Goal: Transaction & Acquisition: Purchase product/service

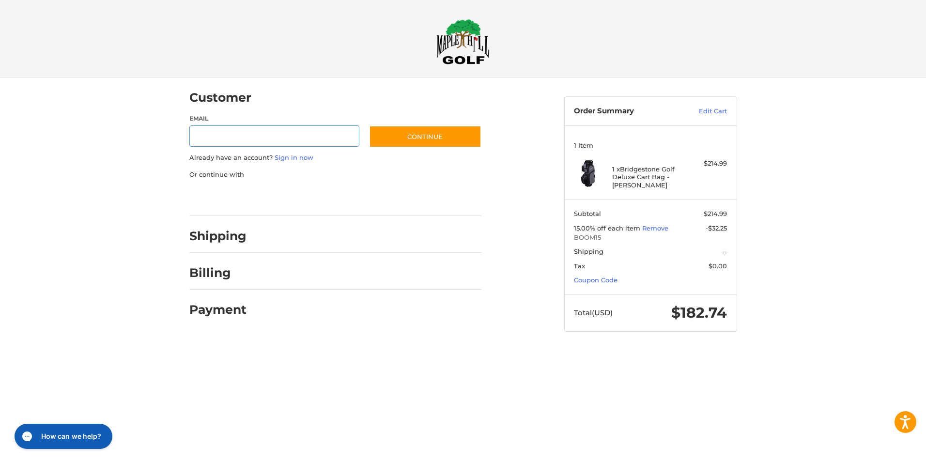
click at [0, 351] on div at bounding box center [0, 351] width 0 height 0
